Goal: Information Seeking & Learning: Learn about a topic

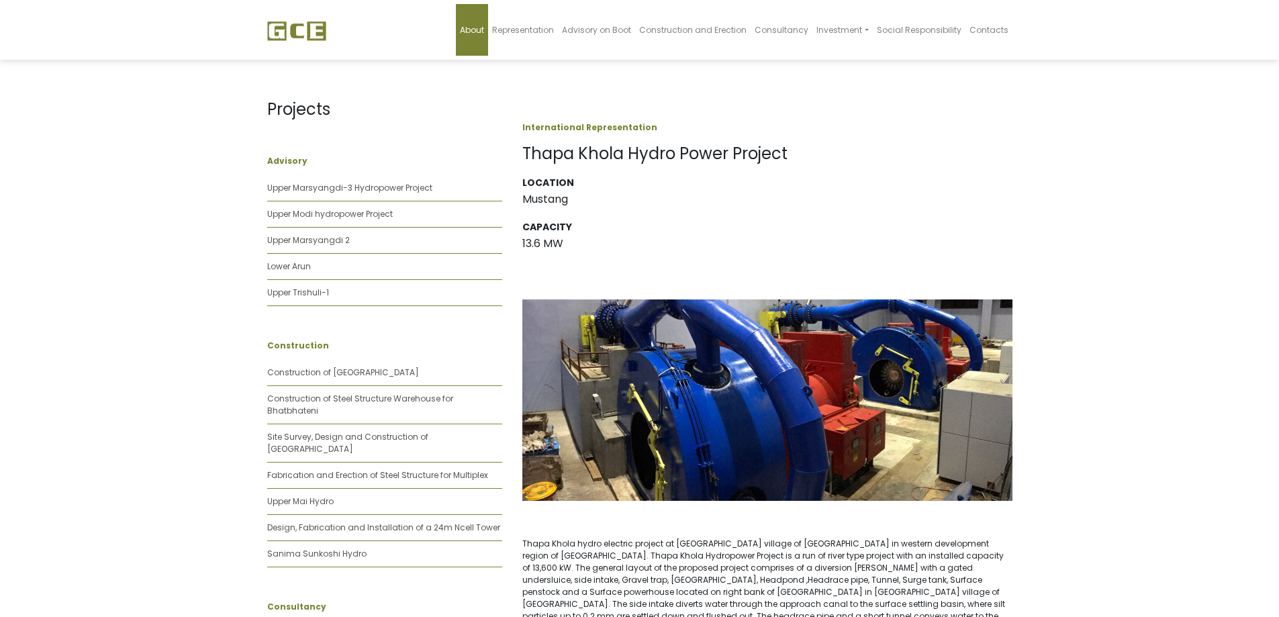
click at [484, 33] on span "About" at bounding box center [472, 29] width 24 height 11
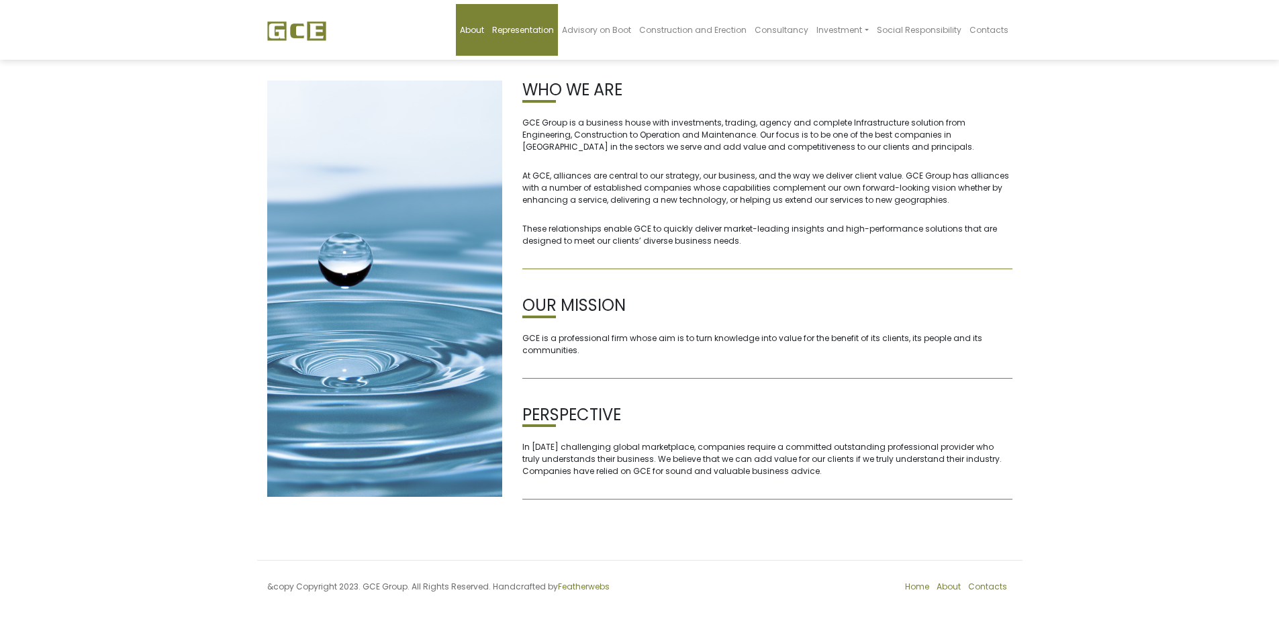
click at [532, 29] on span "Representation" at bounding box center [523, 29] width 62 height 11
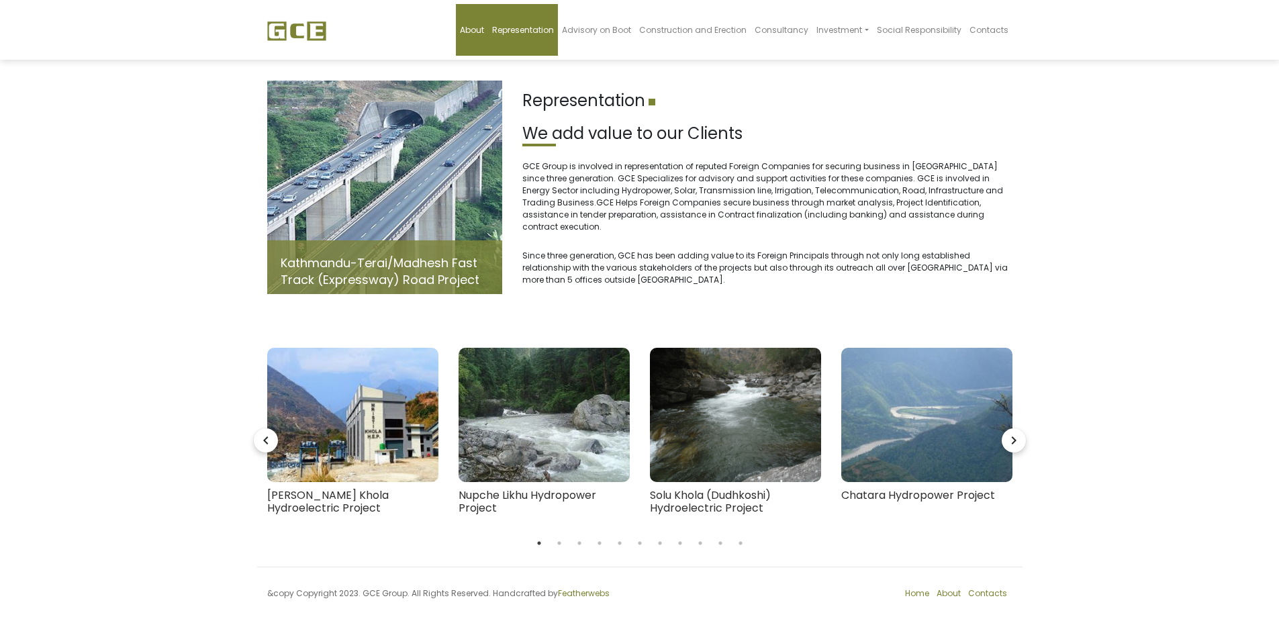
click at [481, 30] on span "About" at bounding box center [472, 29] width 24 height 11
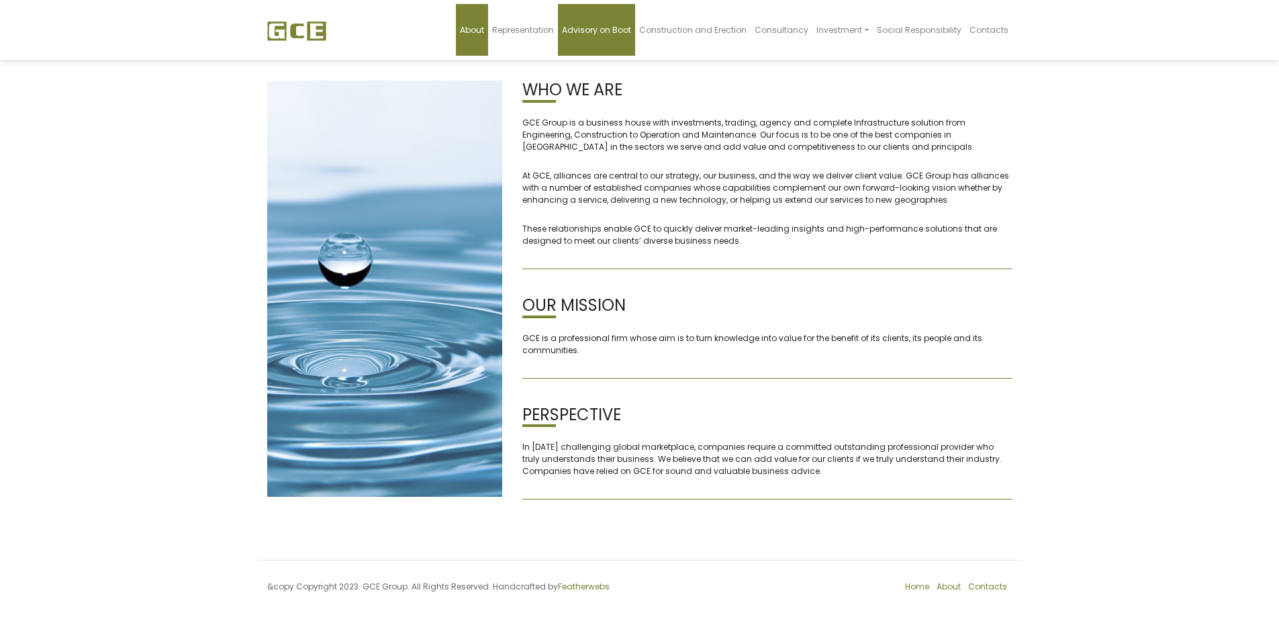
click at [600, 33] on span "Advisory on Boot" at bounding box center [596, 29] width 69 height 11
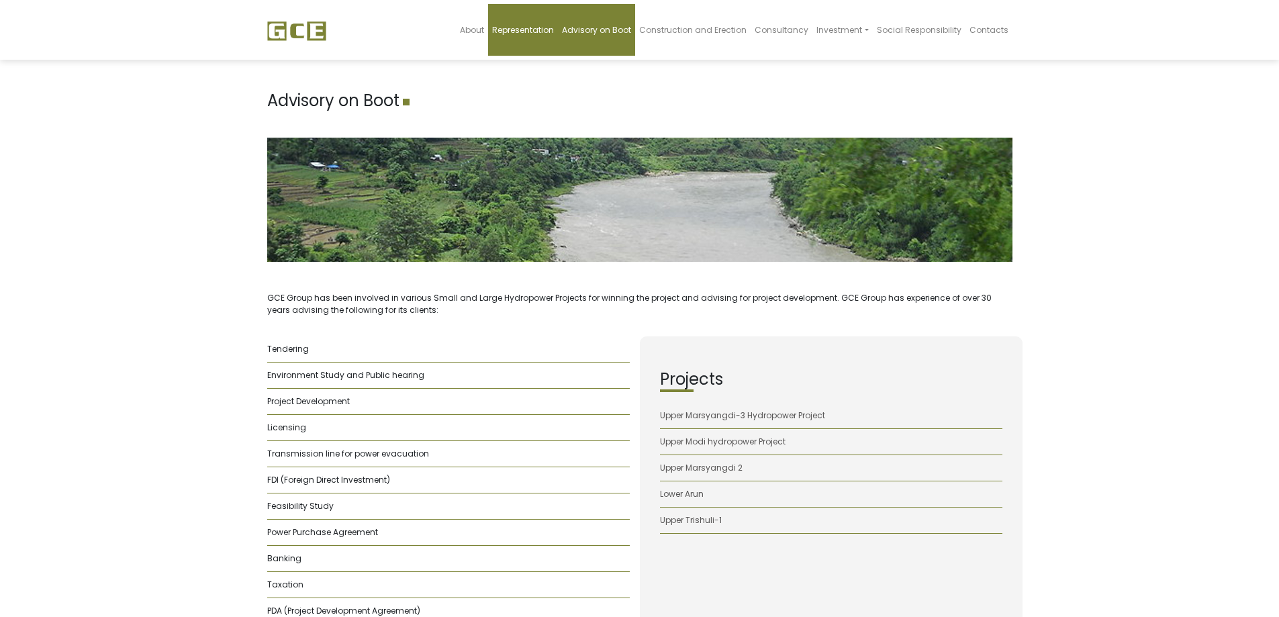
click at [545, 31] on span "Representation" at bounding box center [523, 29] width 62 height 11
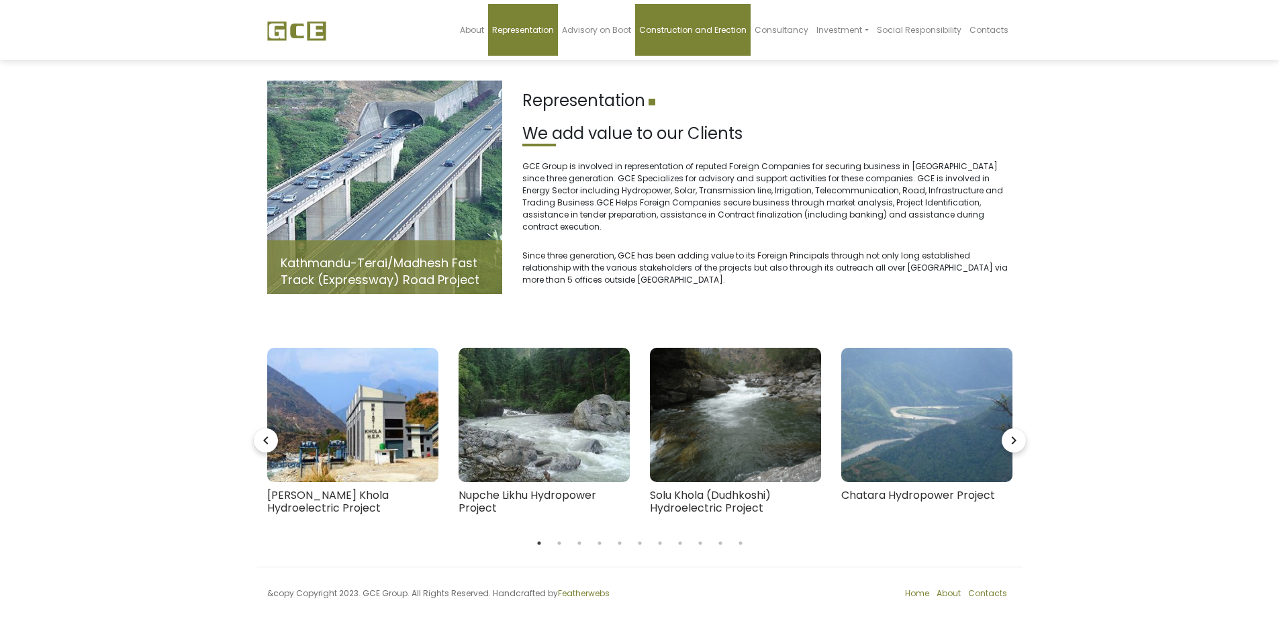
click at [678, 37] on link "Construction and Erection" at bounding box center [692, 30] width 115 height 52
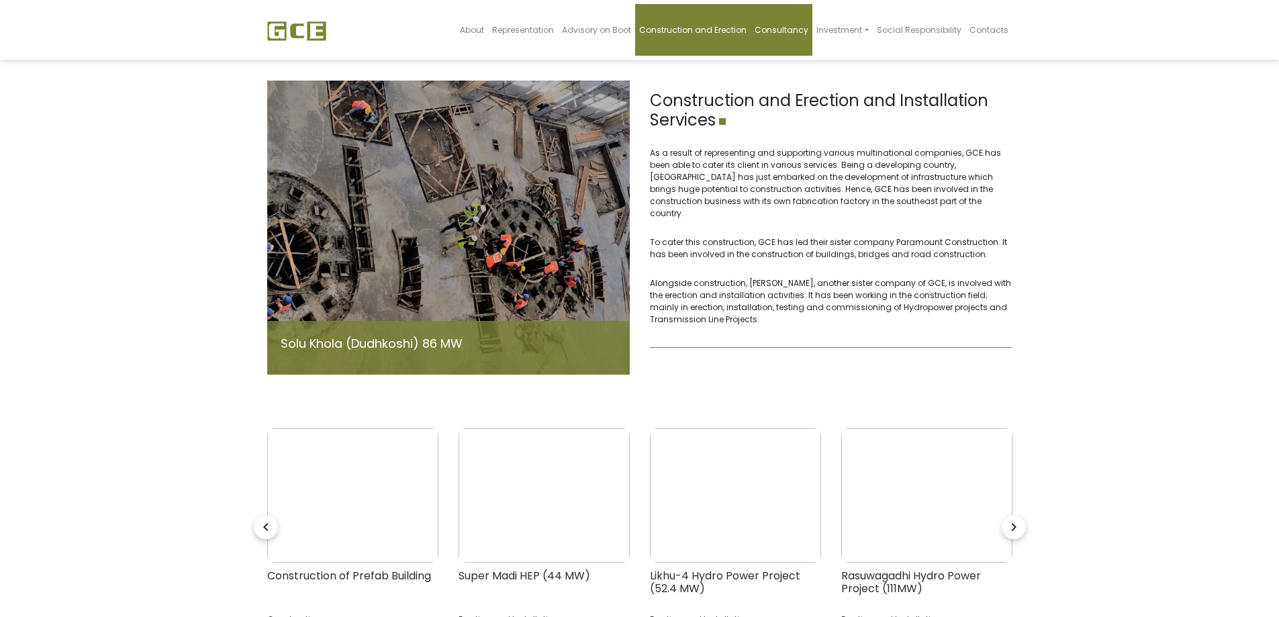
click at [786, 28] on span "Consultancy" at bounding box center [782, 29] width 54 height 11
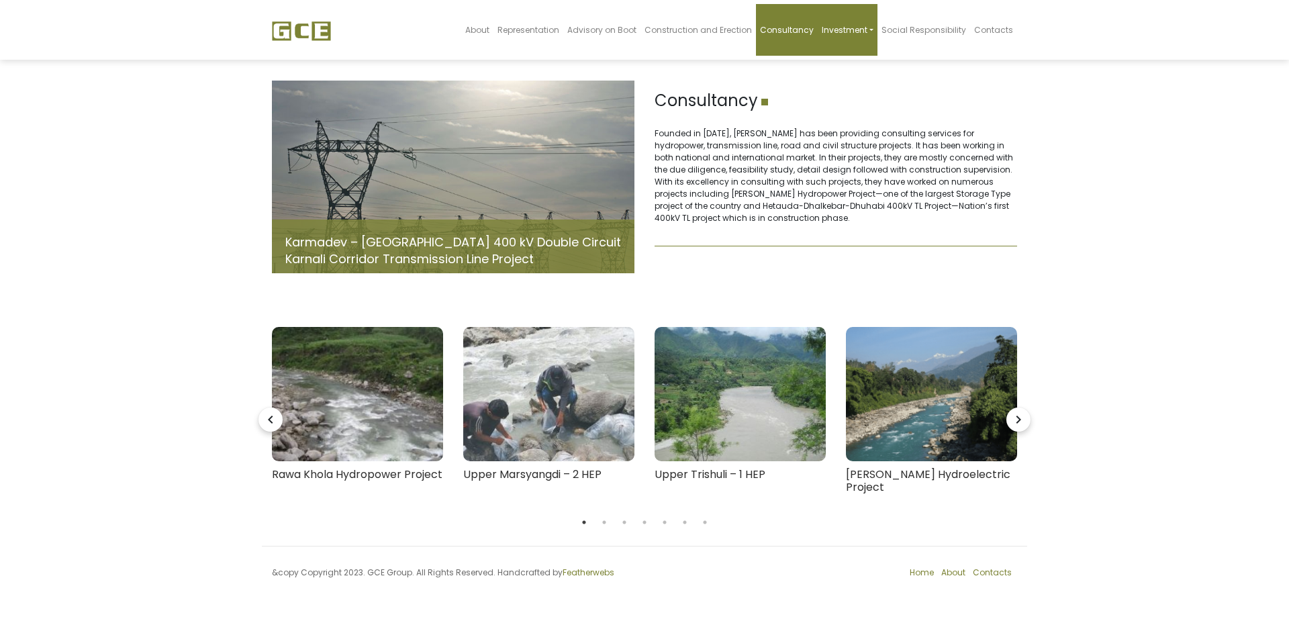
click at [841, 32] on span "Investment" at bounding box center [845, 29] width 46 height 11
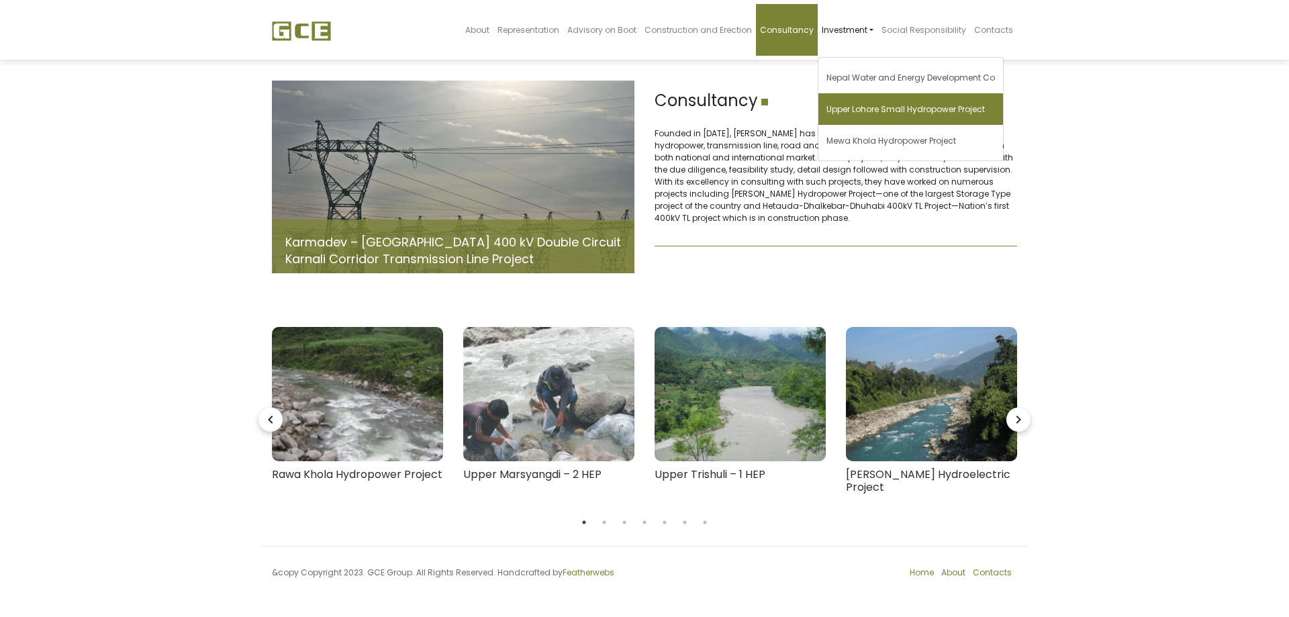
click at [844, 113] on span "Upper Lohore Small Hydropower Project" at bounding box center [906, 108] width 158 height 11
